Goal: Information Seeking & Learning: Learn about a topic

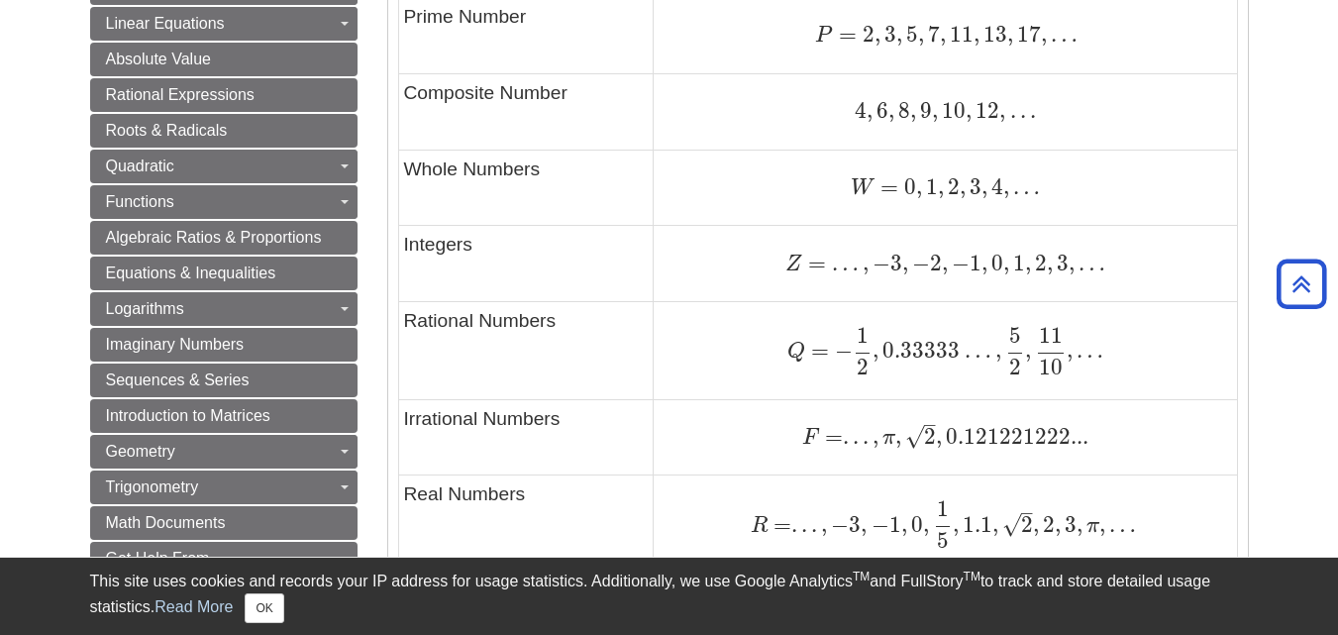
scroll to position [1235, 0]
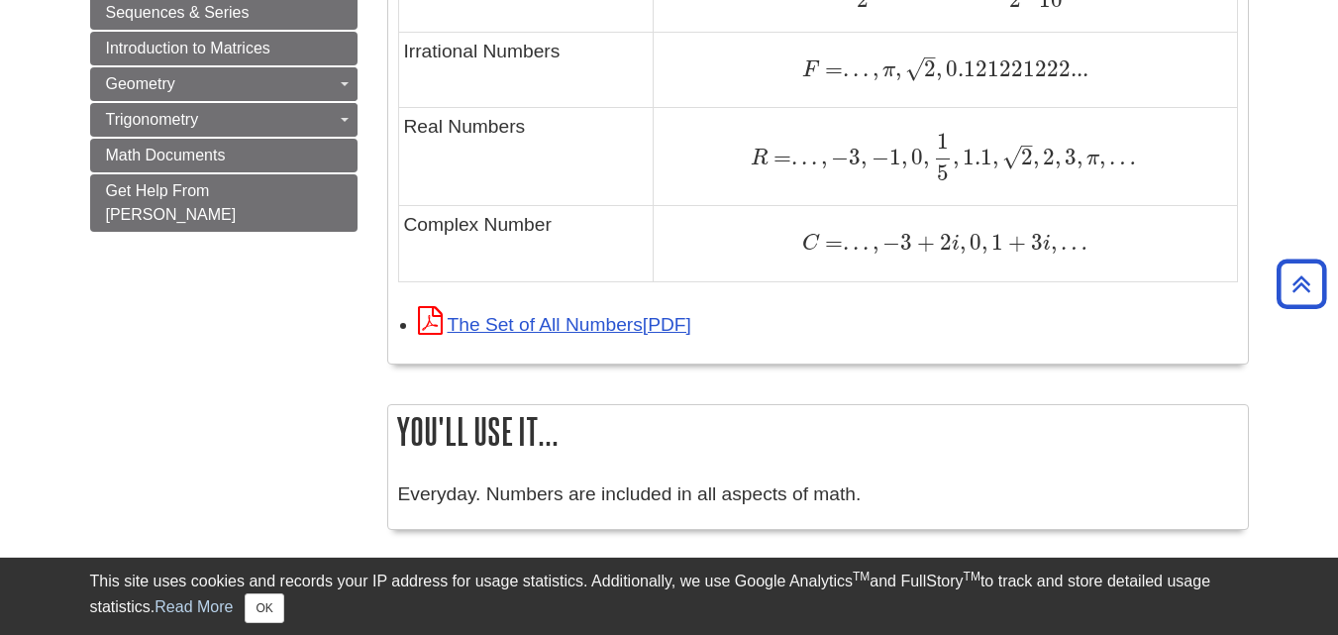
scroll to position [1663, 0]
